Goal: Contribute content: Add original content to the website for others to see

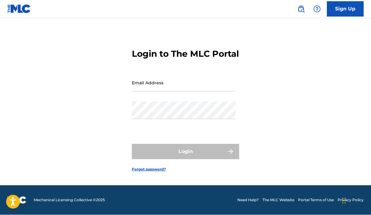
click at [197, 76] on input "Email Address" at bounding box center [184, 82] width 104 height 17
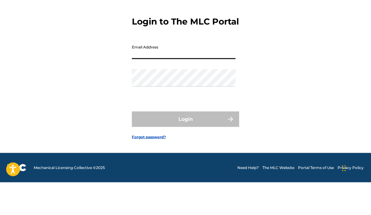
type input "[EMAIL_ADDRESS][DOMAIN_NAME]"
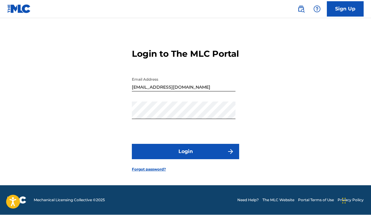
click at [209, 144] on button "Login" at bounding box center [185, 151] width 107 height 15
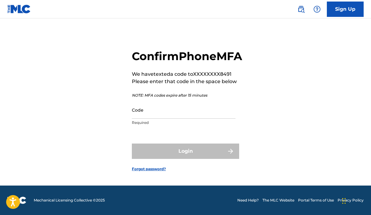
click at [177, 107] on input "Code" at bounding box center [184, 109] width 104 height 17
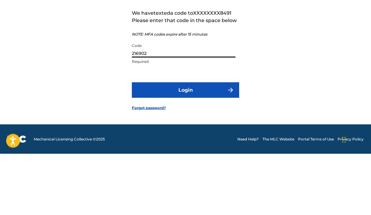
type input "216902"
click at [215, 143] on button "Login" at bounding box center [185, 150] width 107 height 15
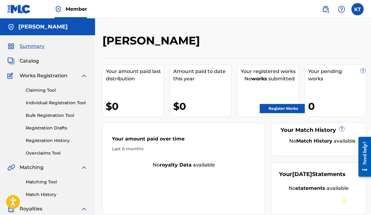
click at [361, 12] on label at bounding box center [357, 9] width 12 height 12
click at [357, 9] on input "[PERSON_NAME] [EMAIL_ADDRESS][DOMAIN_NAME] Notification Preferences Profile Log…" at bounding box center [357, 9] width 0 height 0
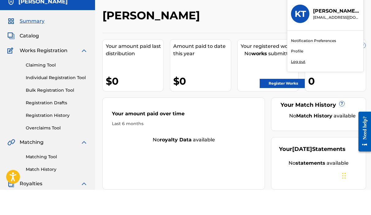
click at [307, 56] on div "Notification Preferences Profile Log out" at bounding box center [325, 76] width 76 height 41
click at [357, 9] on input "[PERSON_NAME] [EMAIL_ADDRESS][DOMAIN_NAME] Notification Preferences Profile Log…" at bounding box center [357, 9] width 0 height 0
click at [302, 74] on link "Profile" at bounding box center [297, 77] width 12 height 6
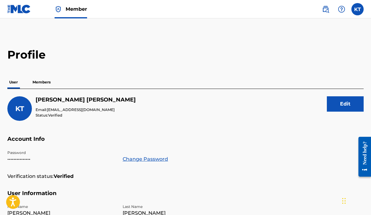
click at [362, 11] on label at bounding box center [357, 9] width 12 height 12
click at [357, 9] on input "[PERSON_NAME] [EMAIL_ADDRESS][DOMAIN_NAME] Notification Preferences Profile Log…" at bounding box center [357, 9] width 0 height 0
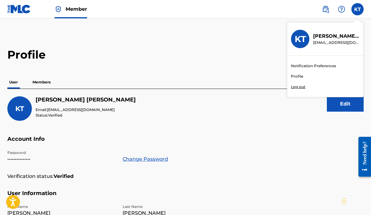
click at [328, 10] on img at bounding box center [325, 9] width 7 height 7
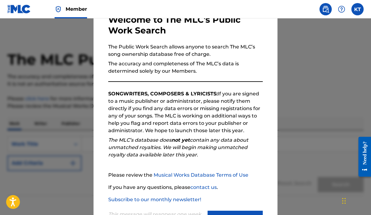
scroll to position [5, 0]
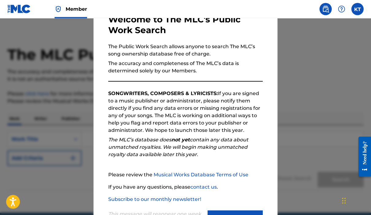
click at [247, 214] on button "Continue" at bounding box center [234, 217] width 55 height 15
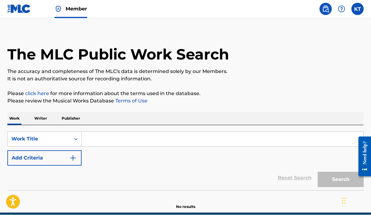
click at [103, 140] on input "Search Form" at bounding box center [222, 139] width 282 height 15
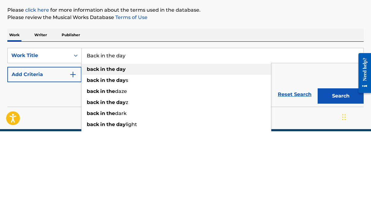
click at [128, 147] on div "back in the day" at bounding box center [175, 152] width 189 height 11
type input "back in the day"
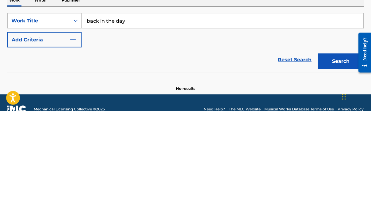
click at [339, 157] on button "Search" at bounding box center [340, 164] width 46 height 15
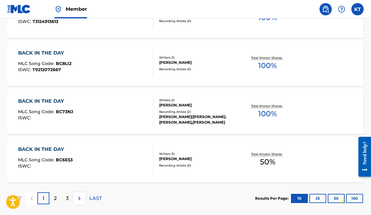
scroll to position [508, 0]
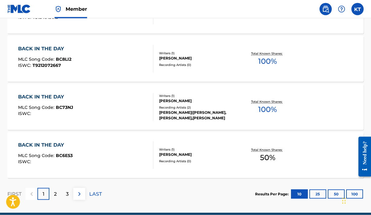
click at [58, 191] on div "2" at bounding box center [55, 194] width 12 height 12
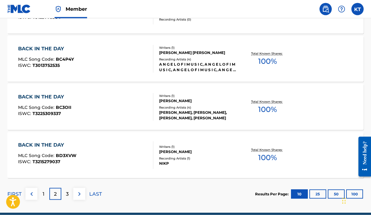
click at [67, 192] on p "3" at bounding box center [67, 193] width 3 height 7
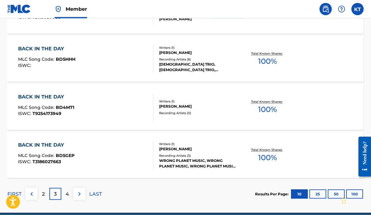
click at [66, 196] on p "4" at bounding box center [67, 193] width 3 height 7
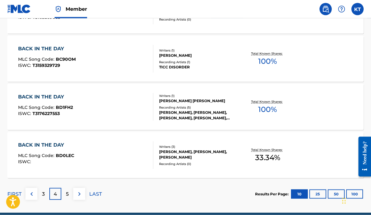
click at [66, 194] on p "5" at bounding box center [67, 193] width 3 height 7
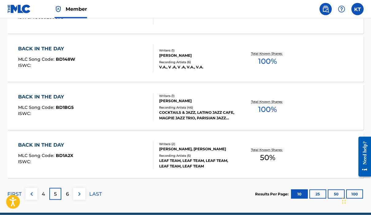
click at [66, 192] on p "6" at bounding box center [67, 193] width 3 height 7
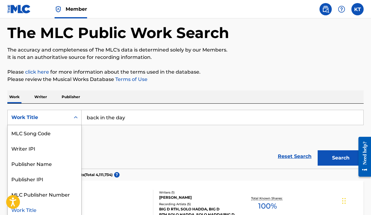
scroll to position [29, 0]
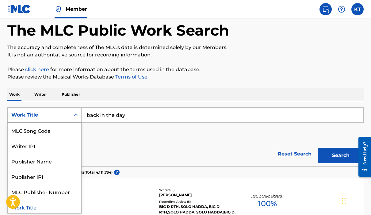
click at [47, 166] on div "Publisher Name" at bounding box center [45, 160] width 74 height 15
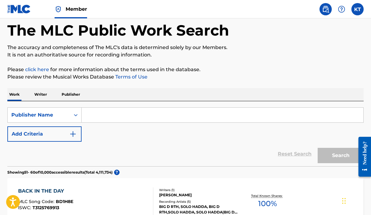
click at [120, 118] on input "Search Form" at bounding box center [222, 115] width 282 height 15
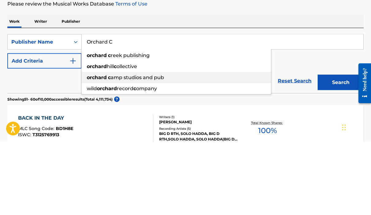
click at [149, 148] on span "amp studios and pub" at bounding box center [137, 151] width 53 height 6
type input "[GEOGRAPHIC_DATA] and pub"
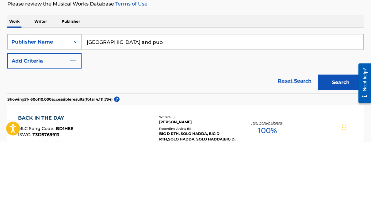
scroll to position [102, 0]
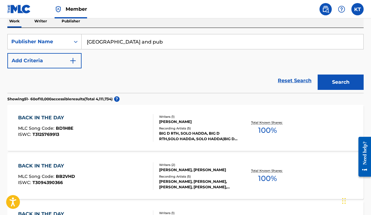
click at [337, 79] on button "Search" at bounding box center [340, 81] width 46 height 15
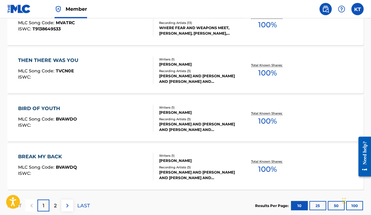
scroll to position [497, 0]
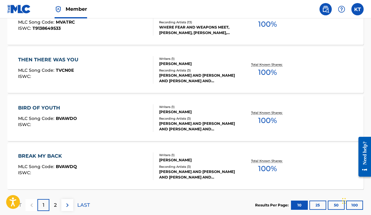
click at [55, 209] on div "2" at bounding box center [55, 205] width 12 height 12
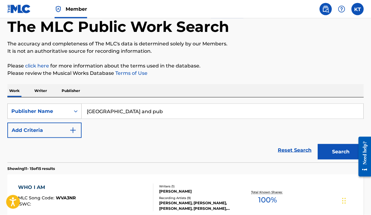
scroll to position [0, 0]
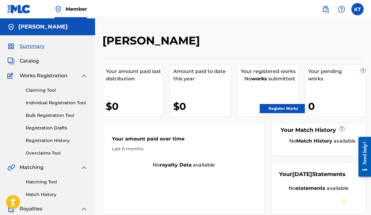
click at [328, 12] on img at bounding box center [325, 9] width 7 height 7
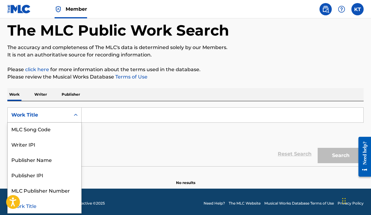
scroll to position [32, 0]
click at [30, 144] on div "Writer IPI" at bounding box center [45, 143] width 74 height 15
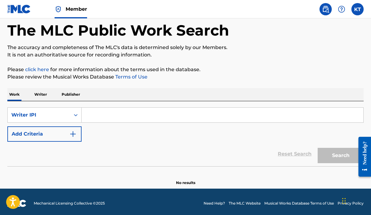
click at [131, 117] on input "Search Form" at bounding box center [222, 115] width 282 height 15
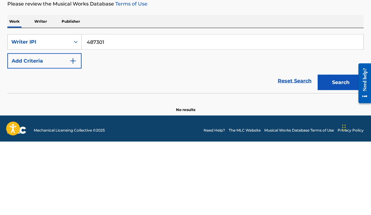
scroll to position [32, 0]
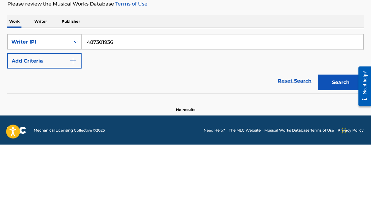
click at [341, 145] on button "Search" at bounding box center [340, 152] width 46 height 15
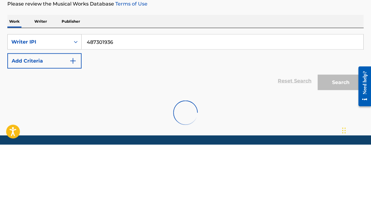
scroll to position [32, 0]
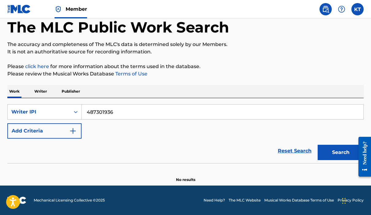
click at [340, 152] on button "Search" at bounding box center [340, 152] width 46 height 15
click at [339, 150] on button "Search" at bounding box center [340, 152] width 46 height 15
click at [337, 151] on button "Search" at bounding box center [340, 152] width 46 height 15
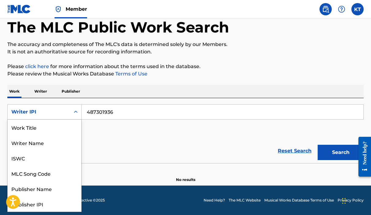
scroll to position [31, 0]
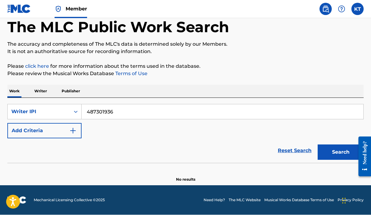
click at [221, 212] on footer "Mechanical Licensing Collective © 2025 Need Help? The MLC Website Musical Works…" at bounding box center [185, 199] width 371 height 29
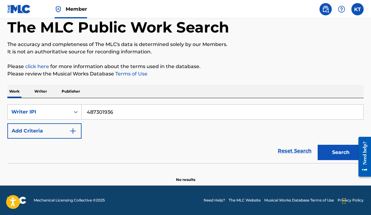
click at [119, 112] on input "487301936" at bounding box center [222, 111] width 282 height 15
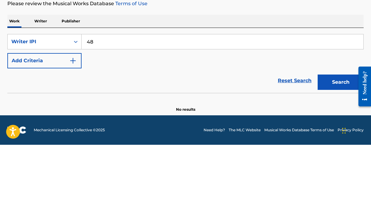
type input "4"
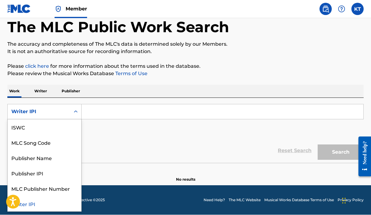
click at [22, 127] on div "ISWC" at bounding box center [45, 126] width 74 height 15
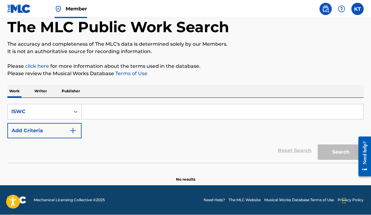
click at [113, 112] on input "Search Form" at bounding box center [222, 111] width 282 height 15
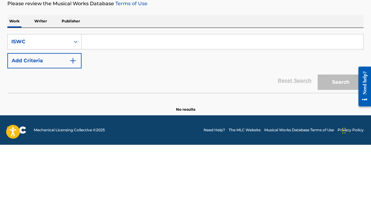
click at [115, 104] on input "Search Form" at bounding box center [222, 111] width 282 height 15
paste input "T9138726519"
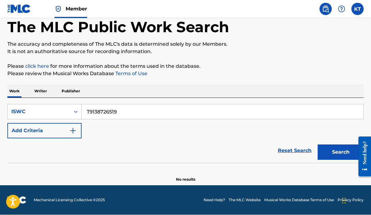
type input "T9138726519"
click at [338, 155] on button "Search" at bounding box center [340, 152] width 46 height 15
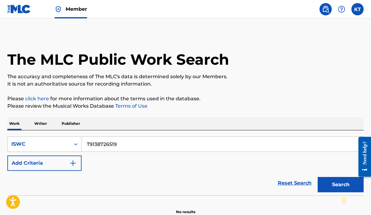
scroll to position [0, 0]
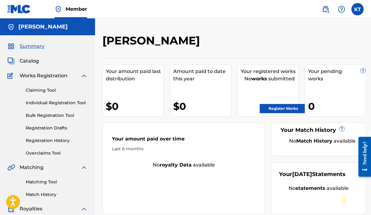
click at [81, 76] on img at bounding box center [83, 75] width 7 height 7
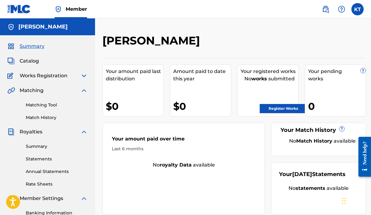
click at [83, 72] on img at bounding box center [83, 75] width 7 height 7
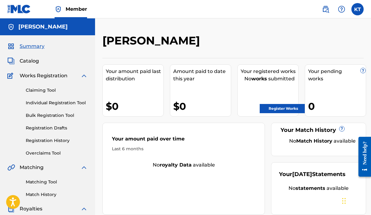
click at [37, 140] on link "Registration History" at bounding box center [57, 140] width 62 height 6
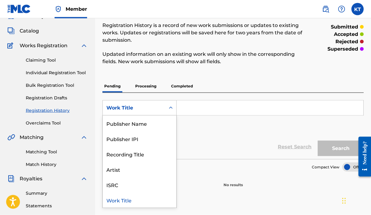
scroll to position [36, 0]
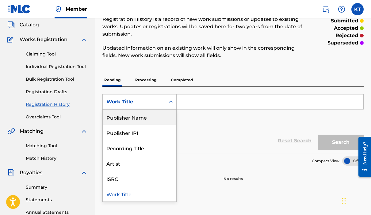
click at [158, 117] on div "Publisher Name" at bounding box center [140, 116] width 74 height 15
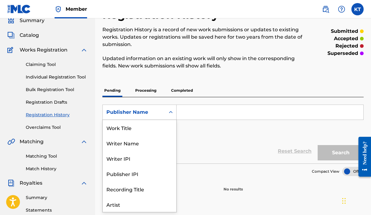
scroll to position [31, 0]
click at [142, 172] on div "Artist" at bounding box center [140, 173] width 74 height 15
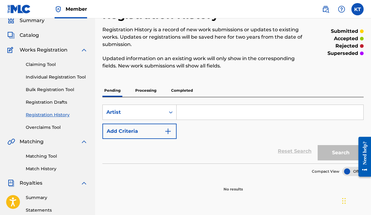
scroll to position [27, 0]
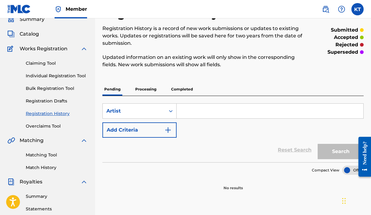
click at [201, 112] on input "Search Form" at bounding box center [269, 111] width 187 height 15
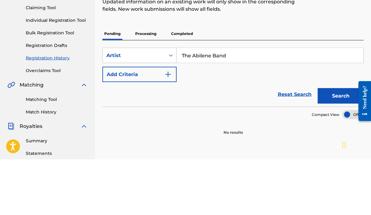
type input "The Abilene Band"
click at [337, 144] on button "Search" at bounding box center [340, 151] width 46 height 15
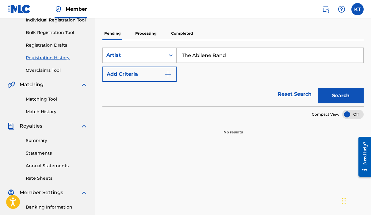
click at [333, 95] on button "Search" at bounding box center [340, 95] width 46 height 15
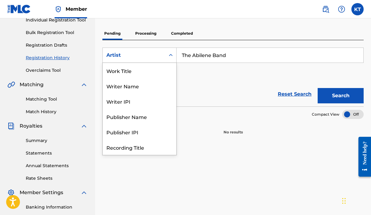
scroll to position [31, 0]
click at [148, 102] on div "Publisher IPI" at bounding box center [140, 100] width 74 height 15
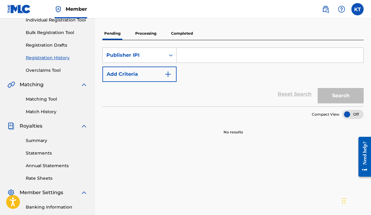
click at [207, 56] on input "Search Form" at bounding box center [269, 55] width 187 height 15
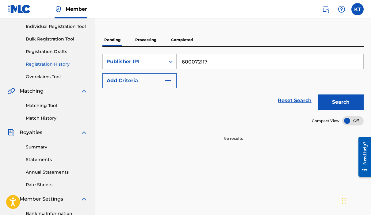
type input "600072117"
click at [343, 99] on button "Search" at bounding box center [340, 101] width 46 height 15
click at [339, 99] on button "Search" at bounding box center [340, 101] width 46 height 15
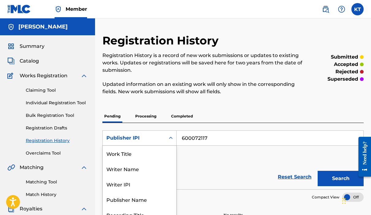
scroll to position [31, 0]
click at [153, 174] on div "Publisher Name" at bounding box center [140, 168] width 74 height 15
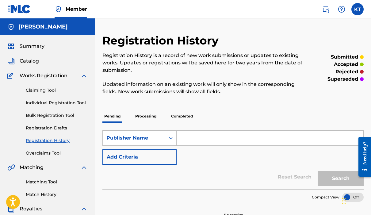
click at [210, 136] on input "Search Form" at bounding box center [269, 138] width 187 height 15
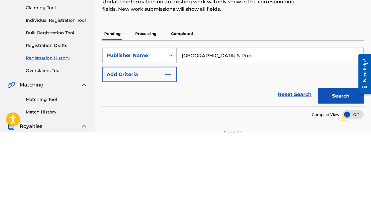
scroll to position [83, 0]
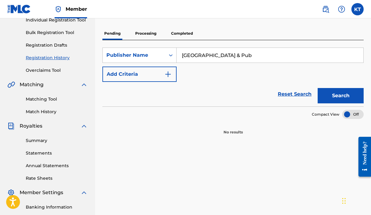
type input "[GEOGRAPHIC_DATA] & Pub"
click at [344, 92] on button "Search" at bounding box center [340, 95] width 46 height 15
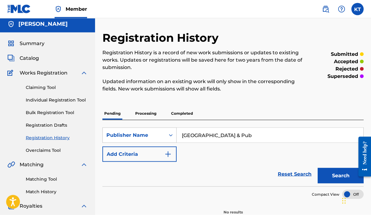
scroll to position [0, 0]
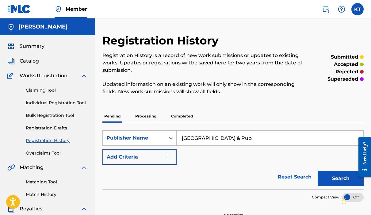
click at [328, 9] on img at bounding box center [325, 9] width 7 height 7
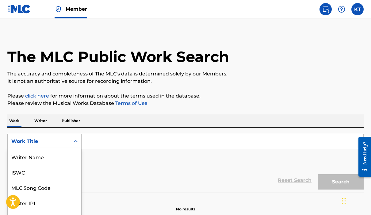
scroll to position [31, 0]
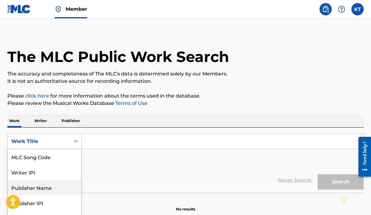
click at [59, 191] on div "Publisher Name" at bounding box center [45, 187] width 74 height 15
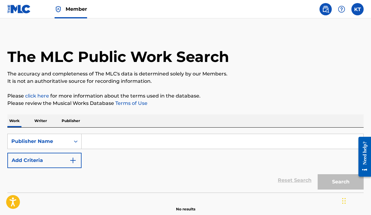
click at [119, 143] on input "Search Form" at bounding box center [222, 141] width 282 height 15
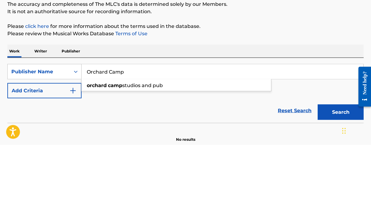
click at [161, 152] on span "studios and pub" at bounding box center [142, 155] width 40 height 6
type input "[GEOGRAPHIC_DATA] and pub"
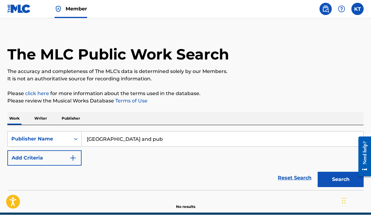
click at [337, 180] on button "Search" at bounding box center [340, 179] width 46 height 15
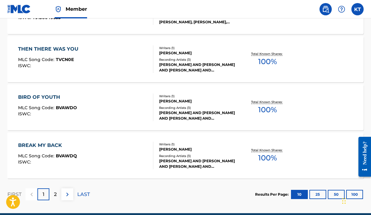
scroll to position [508, 0]
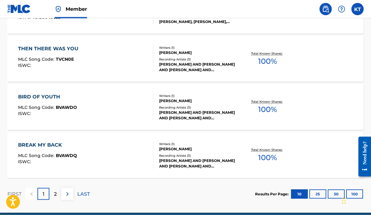
click at [55, 195] on p "2" at bounding box center [55, 193] width 3 height 7
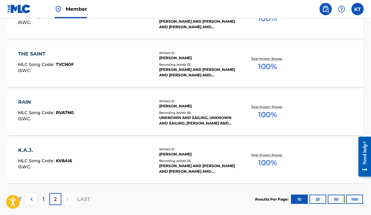
scroll to position [263, 0]
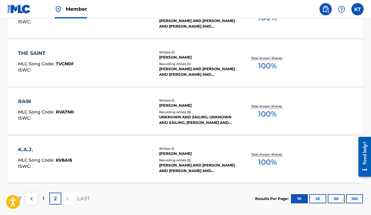
click at [69, 196] on div at bounding box center [67, 198] width 12 height 12
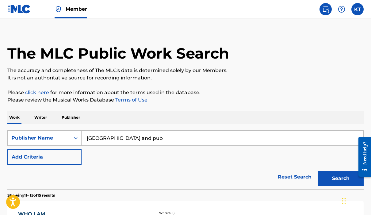
scroll to position [0, 0]
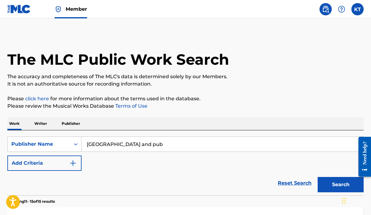
click at [40, 123] on p "Writer" at bounding box center [40, 123] width 16 height 13
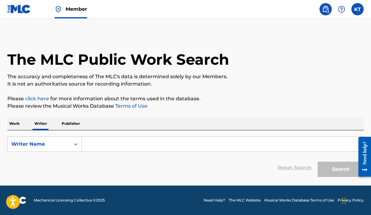
click at [135, 145] on input "Search Form" at bounding box center [222, 144] width 282 height 15
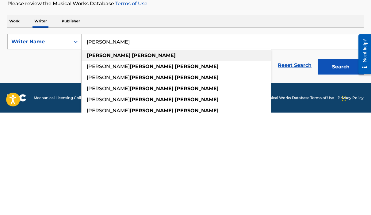
click at [117, 152] on div "[PERSON_NAME]" at bounding box center [175, 157] width 189 height 11
type input "[PERSON_NAME]"
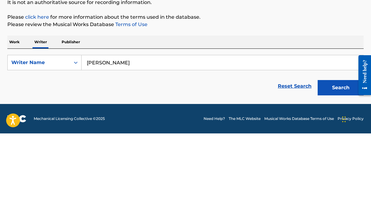
scroll to position [27, 0]
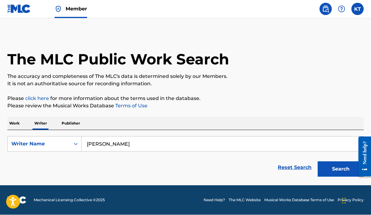
click at [340, 161] on button "Search" at bounding box center [340, 168] width 46 height 15
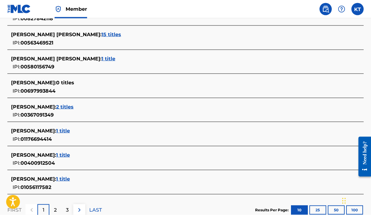
scroll to position [233, 0]
click at [57, 212] on div "2" at bounding box center [55, 210] width 12 height 12
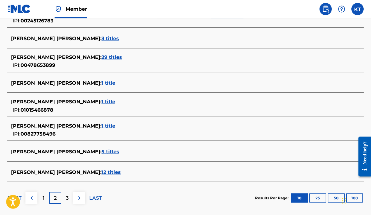
scroll to position [234, 0]
click at [70, 195] on div "3" at bounding box center [67, 197] width 12 height 12
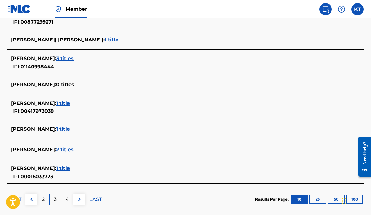
scroll to position [235, 0]
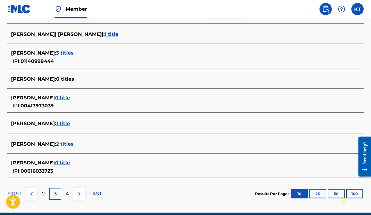
click at [68, 193] on p "4" at bounding box center [67, 193] width 3 height 7
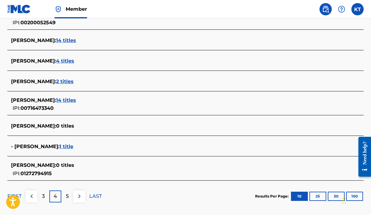
scroll to position [228, 0]
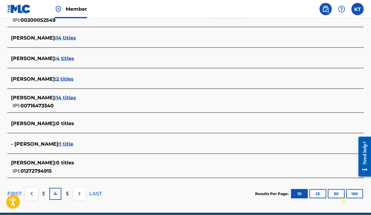
click at [68, 195] on p "5" at bounding box center [67, 193] width 3 height 7
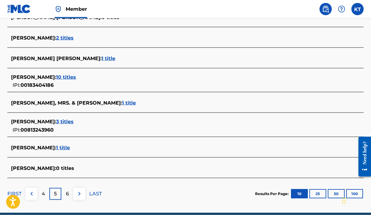
click at [70, 193] on div "6" at bounding box center [67, 194] width 12 height 12
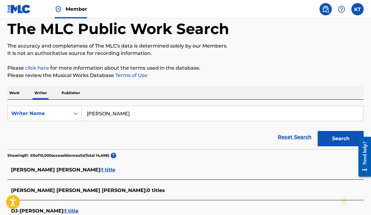
scroll to position [0, 0]
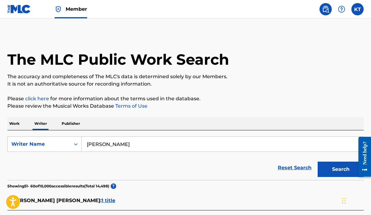
click at [327, 12] on img at bounding box center [325, 9] width 7 height 7
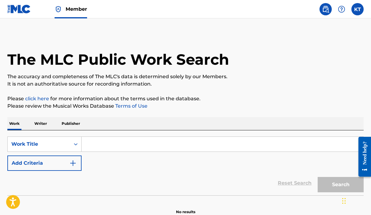
click at [326, 11] on img at bounding box center [325, 9] width 7 height 7
click at [329, 8] on img at bounding box center [325, 9] width 7 height 7
click at [329, 11] on img at bounding box center [325, 9] width 7 height 7
click at [367, 11] on nav "Member KT [PERSON_NAME] [EMAIL_ADDRESS][DOMAIN_NAME] Notification Preferences P…" at bounding box center [185, 9] width 371 height 18
click at [360, 9] on label at bounding box center [357, 9] width 12 height 12
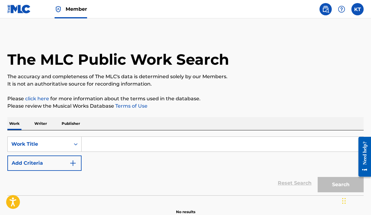
click at [357, 9] on input "[PERSON_NAME] [EMAIL_ADDRESS][DOMAIN_NAME] Notification Preferences Profile Log…" at bounding box center [357, 9] width 0 height 0
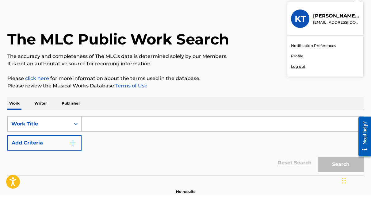
click at [300, 74] on link "Profile" at bounding box center [297, 77] width 12 height 6
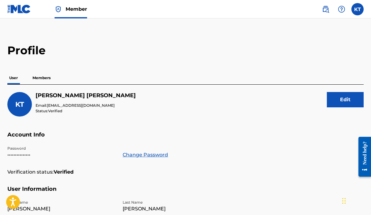
scroll to position [4, 0]
click at [41, 77] on p "Members" at bounding box center [42, 78] width 22 height 13
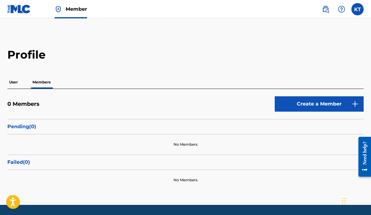
click at [15, 81] on p "User" at bounding box center [13, 82] width 12 height 13
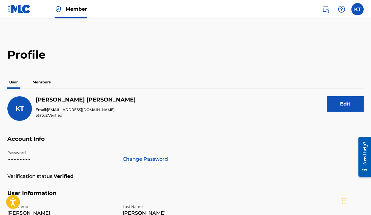
click at [362, 10] on label at bounding box center [357, 9] width 12 height 12
click at [357, 9] on input "[PERSON_NAME] [EMAIL_ADDRESS][DOMAIN_NAME] Notification Preferences Profile Log…" at bounding box center [357, 9] width 0 height 0
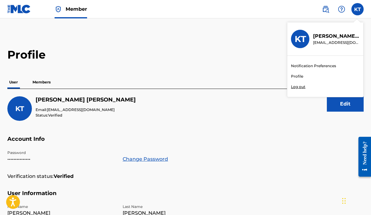
click at [362, 10] on div "KT [PERSON_NAME] [EMAIL_ADDRESS][DOMAIN_NAME] Notification Preferences Profile …" at bounding box center [357, 9] width 12 height 12
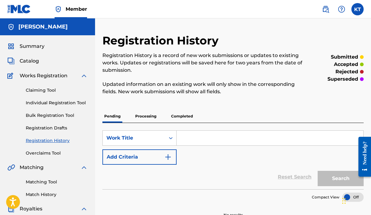
click at [59, 127] on link "Registration Drafts" at bounding box center [57, 128] width 62 height 6
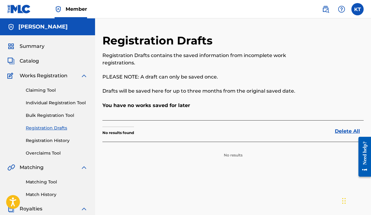
click at [19, 198] on div "Summary Catalog Works Registration Claiming Tool Individual Registration Tool B…" at bounding box center [47, 192] width 95 height 315
click at [63, 139] on link "Registration History" at bounding box center [57, 140] width 62 height 6
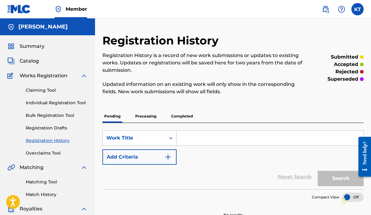
click at [174, 132] on div "Search Form" at bounding box center [170, 137] width 11 height 11
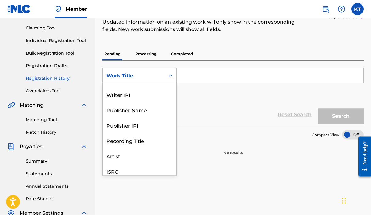
scroll to position [62, 0]
click at [142, 125] on div "Publisher IPI" at bounding box center [140, 124] width 74 height 15
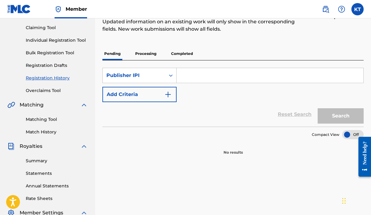
scroll to position [0, 0]
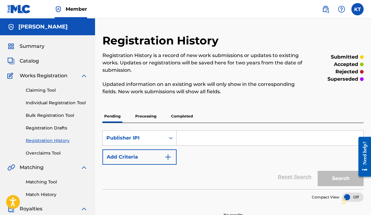
click at [209, 136] on input "Search Form" at bounding box center [269, 138] width 187 height 15
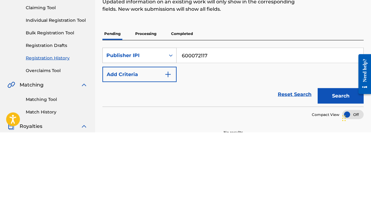
type input "600072117"
click at [342, 171] on button "Search" at bounding box center [340, 178] width 46 height 15
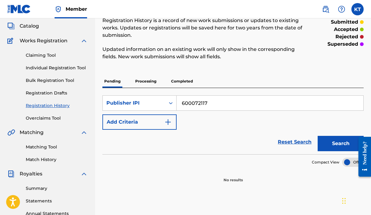
scroll to position [35, 0]
click at [169, 123] on img "Search Form" at bounding box center [167, 122] width 7 height 7
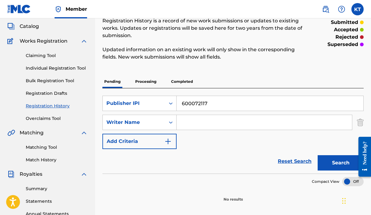
click at [199, 122] on input "Search Form" at bounding box center [263, 122] width 175 height 15
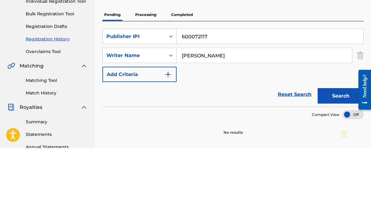
type input "[PERSON_NAME]"
click at [335, 155] on button "Search" at bounding box center [340, 162] width 46 height 15
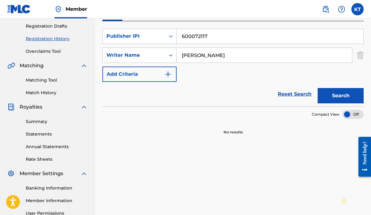
click at [167, 77] on img "Search Form" at bounding box center [167, 73] width 7 height 7
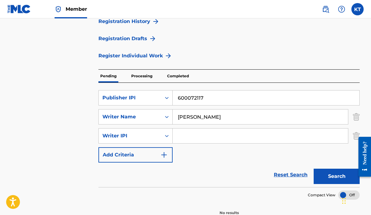
scroll to position [0, 0]
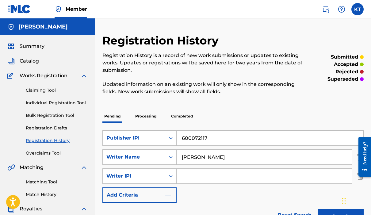
click at [206, 180] on input "Search Form" at bounding box center [263, 175] width 175 height 15
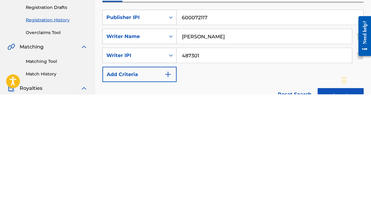
scroll to position [114, 0]
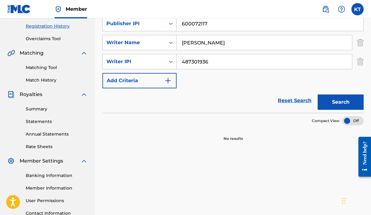
type input "487301936"
click at [342, 100] on button "Search" at bounding box center [340, 101] width 46 height 15
click at [33, 188] on link "Member Information" at bounding box center [57, 188] width 62 height 6
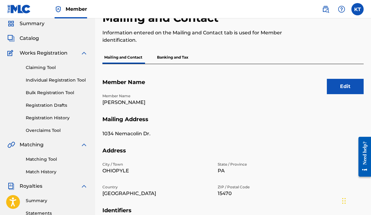
scroll to position [22, 0]
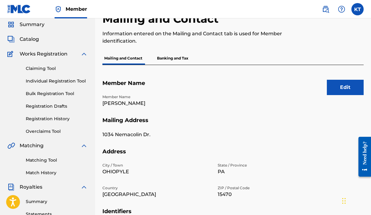
click at [36, 93] on link "Bulk Registration Tool" at bounding box center [57, 93] width 62 height 6
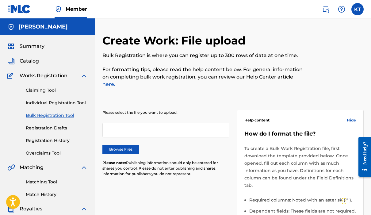
click at [36, 103] on link "Individual Registration Tool" at bounding box center [57, 103] width 62 height 6
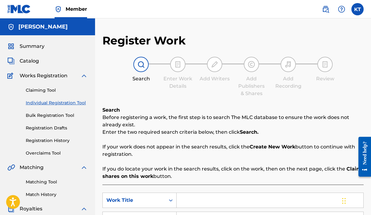
click at [172, 200] on icon "Search Form" at bounding box center [171, 200] width 4 height 2
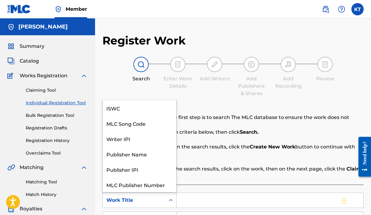
scroll to position [15, 0]
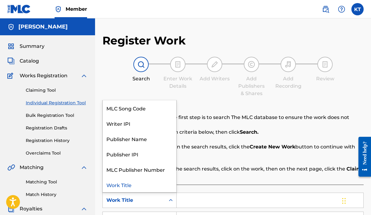
click at [222, 197] on input "Search Form" at bounding box center [269, 200] width 187 height 15
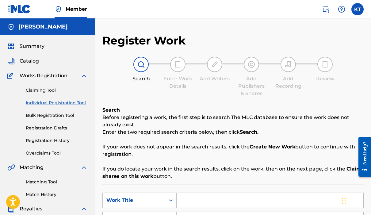
scroll to position [27, 0]
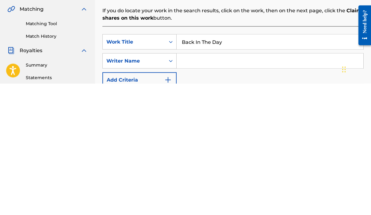
type input "Back In The Day"
click at [220, 185] on input "Search Form" at bounding box center [269, 192] width 187 height 15
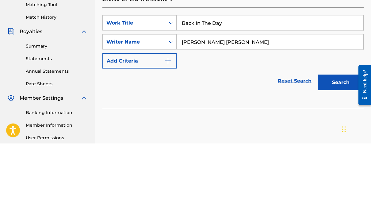
scroll to position [165, 0]
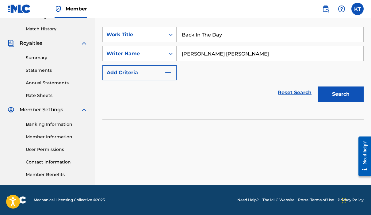
type input "[PERSON_NAME] [PERSON_NAME]"
click at [171, 74] on img "Search Form" at bounding box center [167, 72] width 7 height 7
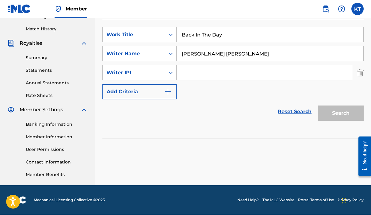
scroll to position [0, 0]
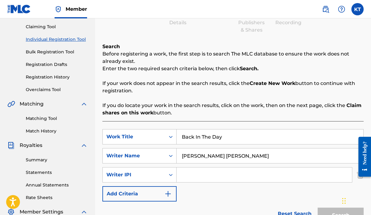
click at [225, 174] on input "Search Form" at bounding box center [263, 174] width 175 height 15
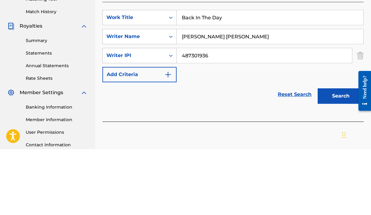
scroll to position [117, 0]
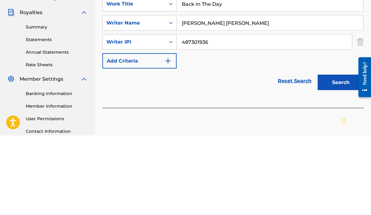
type input "487301936"
click at [169, 137] on img "Search Form" at bounding box center [167, 140] width 7 height 7
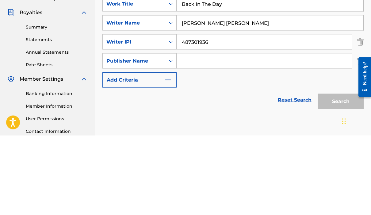
scroll to position [165, 0]
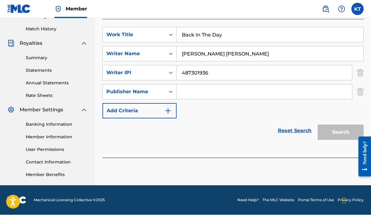
click at [262, 41] on input "Back In The Day" at bounding box center [269, 35] width 187 height 15
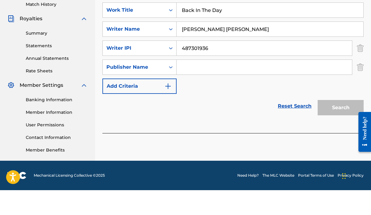
click at [207, 85] on input "Search Form" at bounding box center [263, 92] width 175 height 15
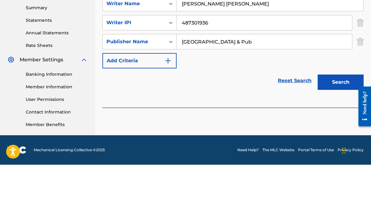
type input "[GEOGRAPHIC_DATA] & Pub"
click at [170, 107] on img "Search Form" at bounding box center [167, 110] width 7 height 7
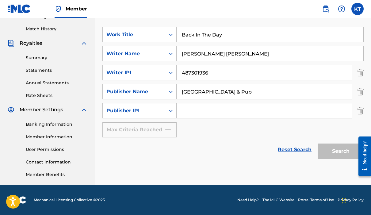
scroll to position [0, 0]
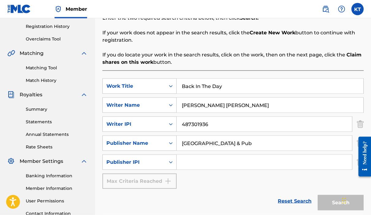
click at [207, 162] on input "Search Form" at bounding box center [263, 162] width 175 height 15
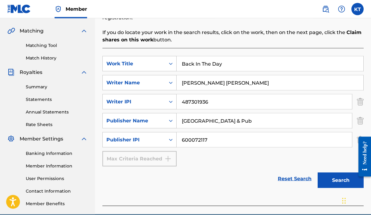
scroll to position [138, 0]
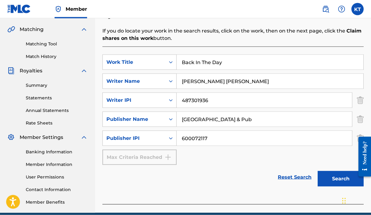
type input "600072117"
click at [336, 178] on button "Search" at bounding box center [340, 178] width 46 height 15
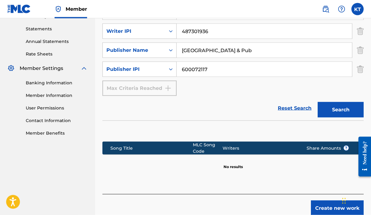
scroll to position [210, 0]
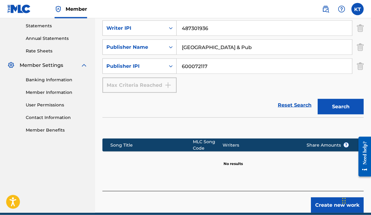
click at [329, 205] on button "Create new work" at bounding box center [337, 204] width 53 height 15
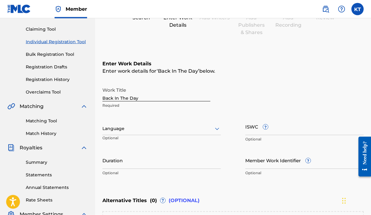
scroll to position [70, 0]
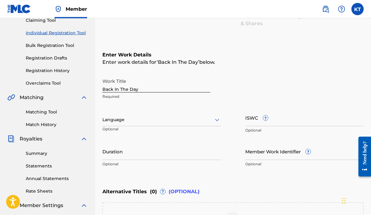
click at [217, 127] on div "Language Optional" at bounding box center [161, 123] width 118 height 28
click at [221, 119] on div "Work Title Back In The Day Required Language Optional ISWC ? Optional Duration …" at bounding box center [232, 122] width 261 height 95
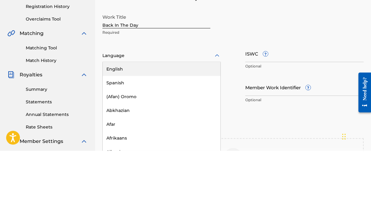
click at [186, 126] on div "English" at bounding box center [162, 133] width 118 height 14
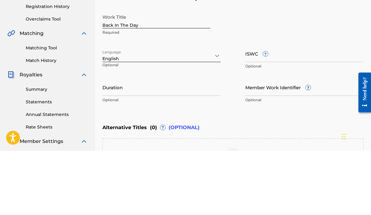
scroll to position [134, 0]
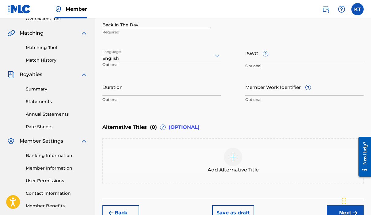
click at [257, 53] on input "ISWC ?" at bounding box center [304, 52] width 118 height 17
click at [263, 59] on input "ISWC ?" at bounding box center [304, 52] width 118 height 17
paste input "T9138726519"
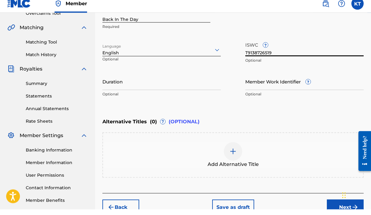
scroll to position [133, 0]
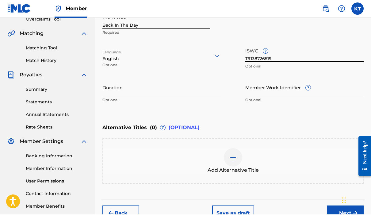
type input "T9138726519"
click at [310, 89] on span "?" at bounding box center [307, 88] width 5 height 5
click at [310, 89] on input "Member Work Identifier ?" at bounding box center [304, 87] width 118 height 17
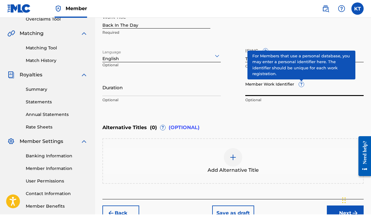
click at [349, 38] on div "Work Title Back In The Day Required" at bounding box center [232, 26] width 261 height 28
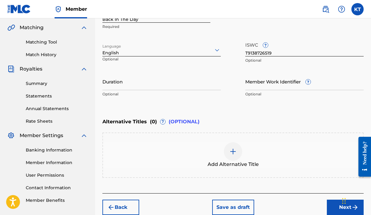
scroll to position [142, 0]
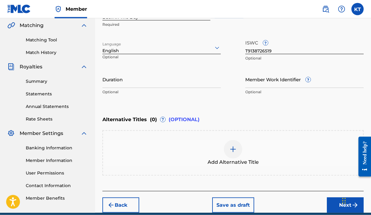
click at [343, 205] on button "Next" at bounding box center [345, 204] width 37 height 15
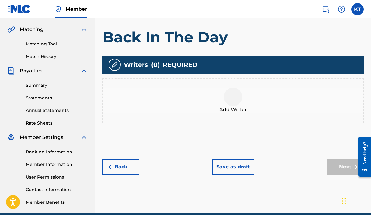
click at [234, 100] on img at bounding box center [232, 96] width 7 height 7
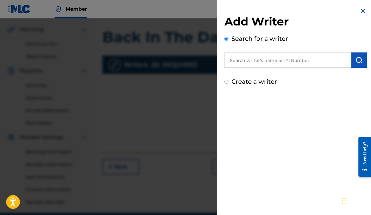
click at [286, 61] on input "text" at bounding box center [287, 59] width 127 height 15
type input "[PERSON_NAME] [PERSON_NAME]"
click at [228, 81] on input "Create a writer" at bounding box center [226, 82] width 4 height 4
radio input "false"
radio input "true"
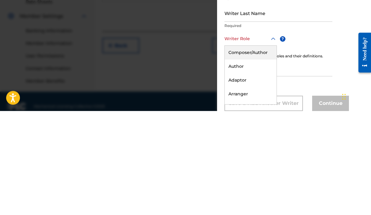
scroll to position [23, 0]
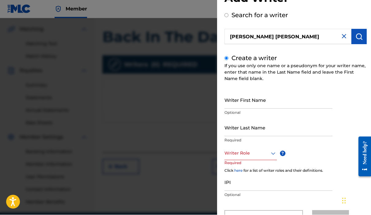
click at [320, 162] on div "Writer First Name Optional Writer Last Name Required Writer Role ? Required Cli…" at bounding box center [295, 158] width 142 height 134
click at [270, 135] on input "Writer Last Name" at bounding box center [278, 127] width 108 height 17
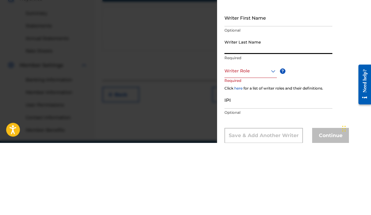
scroll to position [34, 0]
click at [265, 81] on input "Writer First Name" at bounding box center [278, 89] width 108 height 17
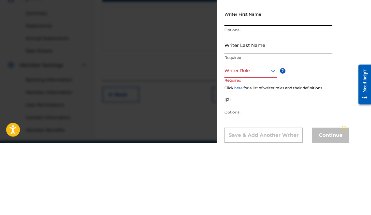
type input "K"
type input "[PERSON_NAME]"
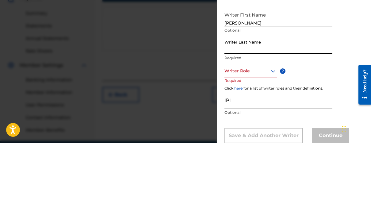
type input "[PERSON_NAME]"
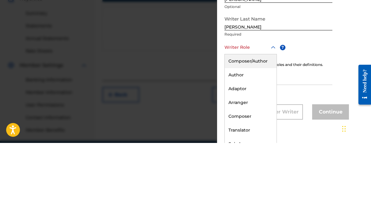
scroll to position [55, 0]
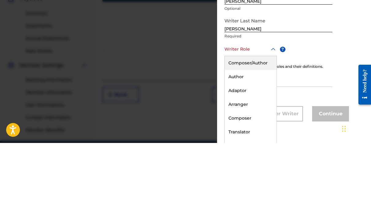
click at [263, 128] on div "Composer/Author" at bounding box center [251, 135] width 52 height 14
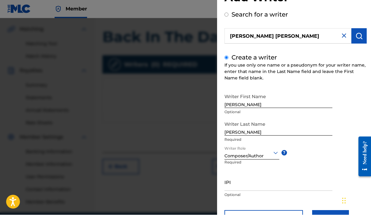
scroll to position [0, 0]
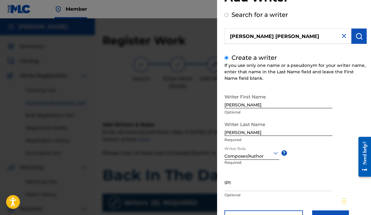
click at [260, 184] on input "IPI" at bounding box center [278, 181] width 108 height 17
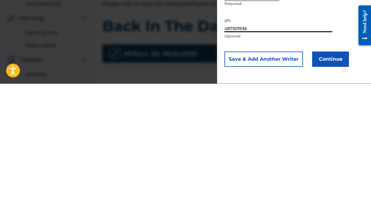
scroll to position [51, 0]
type input "487301936"
click at [326, 183] on button "Continue" at bounding box center [330, 190] width 37 height 15
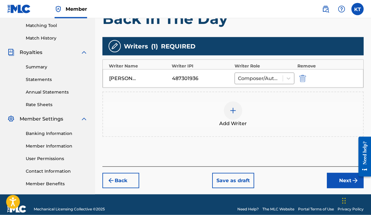
scroll to position [165, 0]
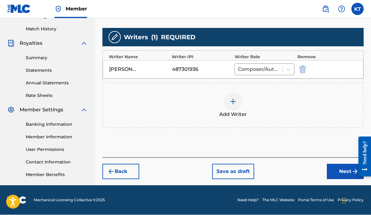
click at [339, 170] on button "Next" at bounding box center [345, 171] width 37 height 15
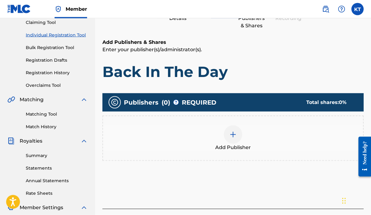
scroll to position [69, 0]
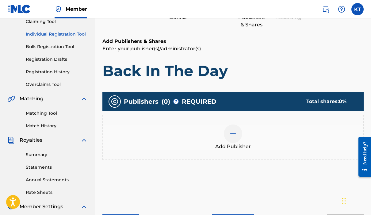
click at [233, 134] on img at bounding box center [232, 133] width 7 height 7
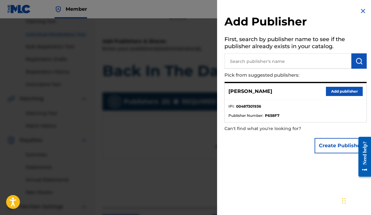
click at [310, 60] on input "text" at bounding box center [287, 60] width 127 height 15
click at [358, 60] on img "submit" at bounding box center [358, 60] width 7 height 7
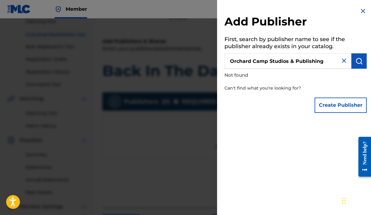
click at [327, 62] on input "Orchard Camp Studios & Publishing" at bounding box center [287, 60] width 127 height 15
click at [355, 61] on img "submit" at bounding box center [358, 60] width 7 height 7
click at [296, 61] on input "[GEOGRAPHIC_DATA] & Pub" at bounding box center [287, 60] width 127 height 15
click at [324, 61] on input "[GEOGRAPHIC_DATA] and PubPub" at bounding box center [287, 60] width 127 height 15
click at [361, 55] on button "submit" at bounding box center [358, 60] width 15 height 15
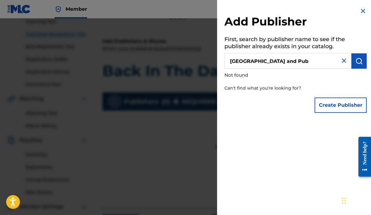
click at [317, 61] on input "[GEOGRAPHIC_DATA] and Pub" at bounding box center [287, 60] width 127 height 15
type input "Orchard"
click at [343, 106] on button "Create Publisher" at bounding box center [340, 104] width 52 height 15
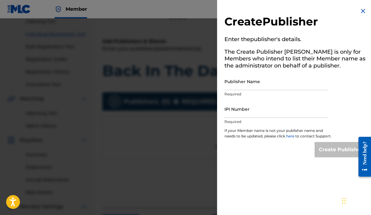
click at [273, 86] on input "Publisher Name" at bounding box center [276, 81] width 104 height 17
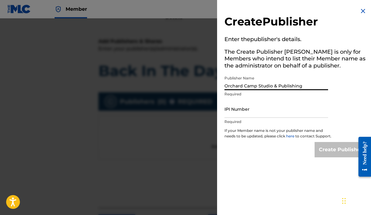
scroll to position [4, 0]
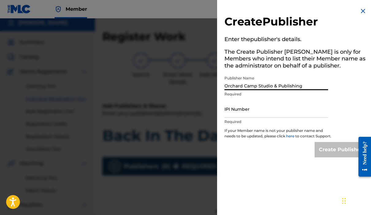
type input "Orchard Camp Studio & Publishing"
click at [269, 114] on input "IPI Number" at bounding box center [276, 108] width 104 height 17
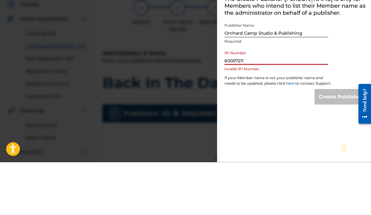
type input "600072117"
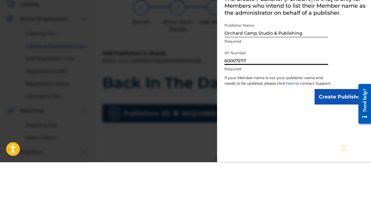
click at [341, 142] on input "Create Publisher" at bounding box center [340, 149] width 52 height 15
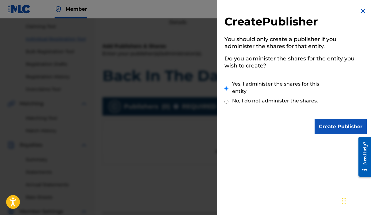
scroll to position [63, 0]
click at [336, 126] on input "Create Publisher" at bounding box center [340, 126] width 52 height 15
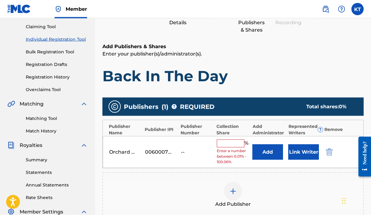
scroll to position [64, 0]
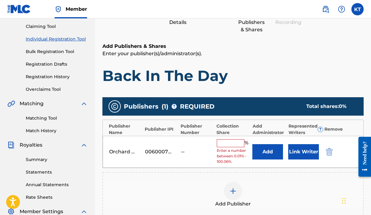
click at [233, 143] on input "text" at bounding box center [231, 143] width 28 height 8
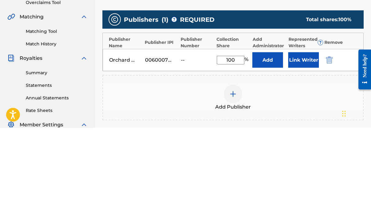
scroll to position [138, 0]
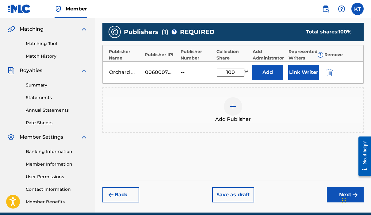
type input "100"
click at [305, 72] on button "Link Writer" at bounding box center [303, 72] width 31 height 15
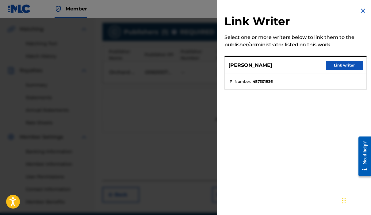
click at [361, 10] on img at bounding box center [362, 10] width 7 height 7
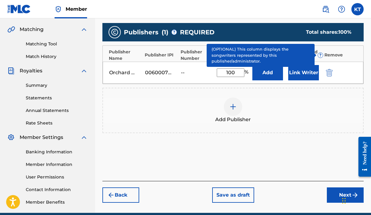
click at [318, 55] on span "?" at bounding box center [320, 55] width 5 height 5
click at [303, 74] on button "Link Writer" at bounding box center [303, 72] width 31 height 15
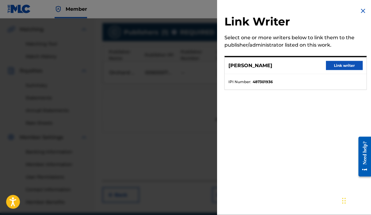
click at [346, 65] on button "Link writer" at bounding box center [344, 65] width 37 height 9
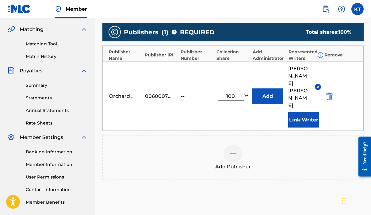
scroll to position [138, 0]
click at [310, 112] on button "Link Writer" at bounding box center [303, 119] width 31 height 15
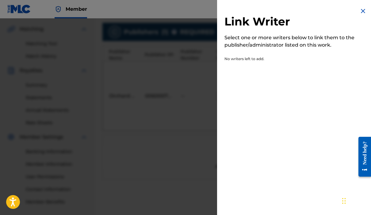
click at [266, 60] on p "No writers left to add." at bounding box center [277, 60] width 107 height 9
click at [359, 12] on img at bounding box center [362, 10] width 7 height 7
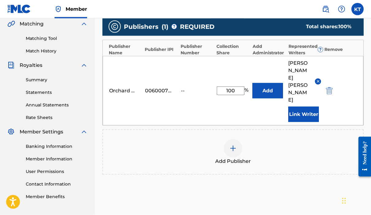
scroll to position [146, 0]
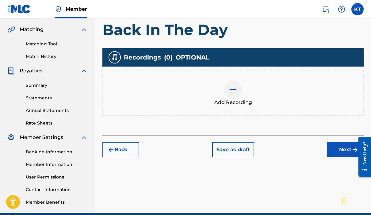
click at [236, 90] on img at bounding box center [232, 89] width 7 height 7
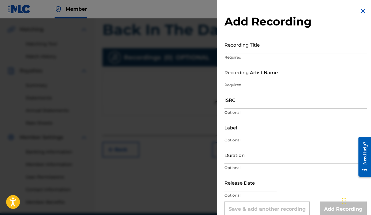
click at [279, 45] on input "Recording Title" at bounding box center [295, 44] width 142 height 17
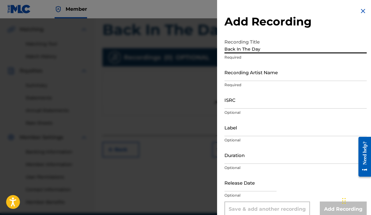
type input "Back In The Day"
click at [287, 70] on input "Recording Artist Name" at bounding box center [295, 71] width 142 height 17
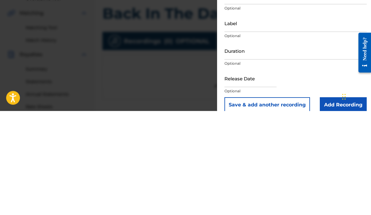
scroll to position [18, 0]
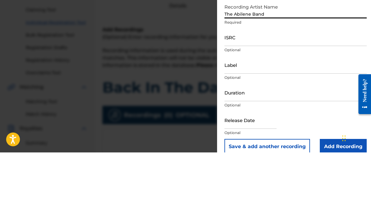
type input "The Abilene Band"
click at [253, 91] on input "ISRC" at bounding box center [295, 99] width 142 height 17
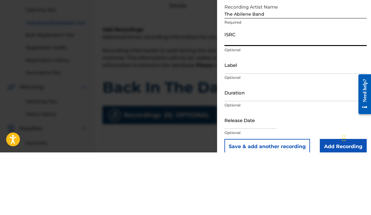
click at [251, 91] on input "ISRC" at bounding box center [295, 99] width 142 height 17
paste input "QM8W21400005"
type input "QM8W21400005"
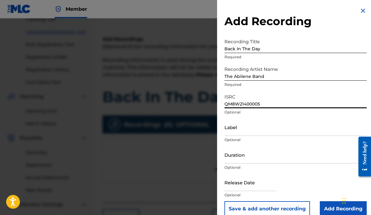
scroll to position [71, 0]
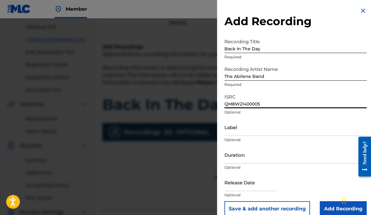
click at [338, 207] on input "Add Recording" at bounding box center [343, 208] width 47 height 15
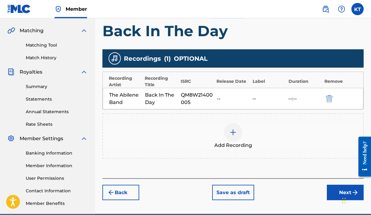
scroll to position [138, 0]
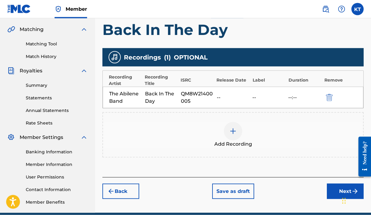
click at [339, 190] on button "Next" at bounding box center [345, 191] width 37 height 15
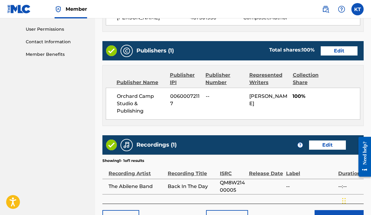
scroll to position [298, 0]
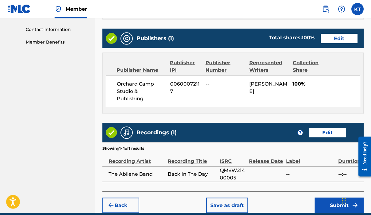
click at [334, 203] on button "Submit" at bounding box center [338, 205] width 49 height 15
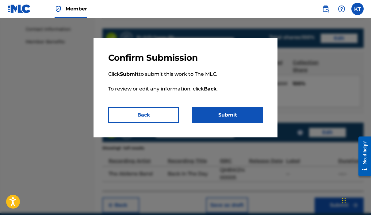
click at [131, 112] on button "Back" at bounding box center [143, 115] width 70 height 15
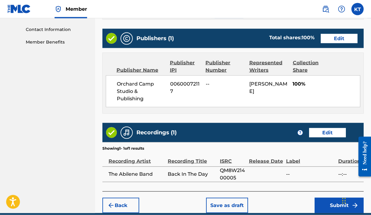
click at [231, 203] on button "Save as draft" at bounding box center [227, 205] width 42 height 15
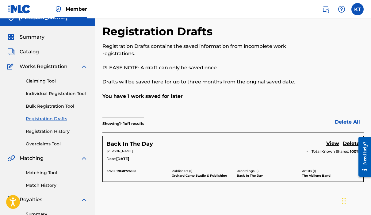
scroll to position [7, 0]
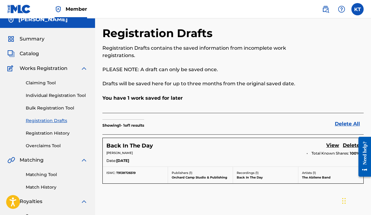
click at [358, 7] on label at bounding box center [357, 9] width 12 height 12
click at [357, 9] on input "[PERSON_NAME] [EMAIL_ADDRESS][DOMAIN_NAME] Notification Preferences Profile Log…" at bounding box center [357, 9] width 0 height 0
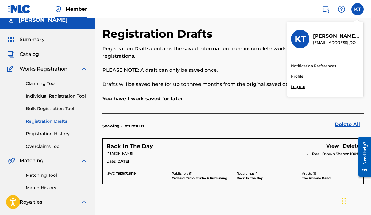
scroll to position [2, 0]
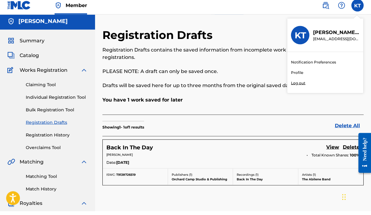
click at [300, 85] on p "Log out" at bounding box center [298, 87] width 14 height 6
click at [357, 9] on input "[PERSON_NAME] [EMAIL_ADDRESS][DOMAIN_NAME] Notification Preferences Profile Log…" at bounding box center [357, 9] width 0 height 0
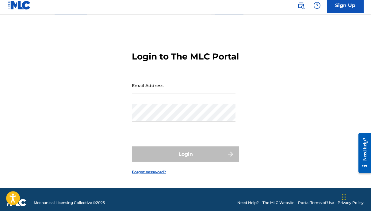
scroll to position [6, 0]
